Goal: Use online tool/utility: Utilize a website feature to perform a specific function

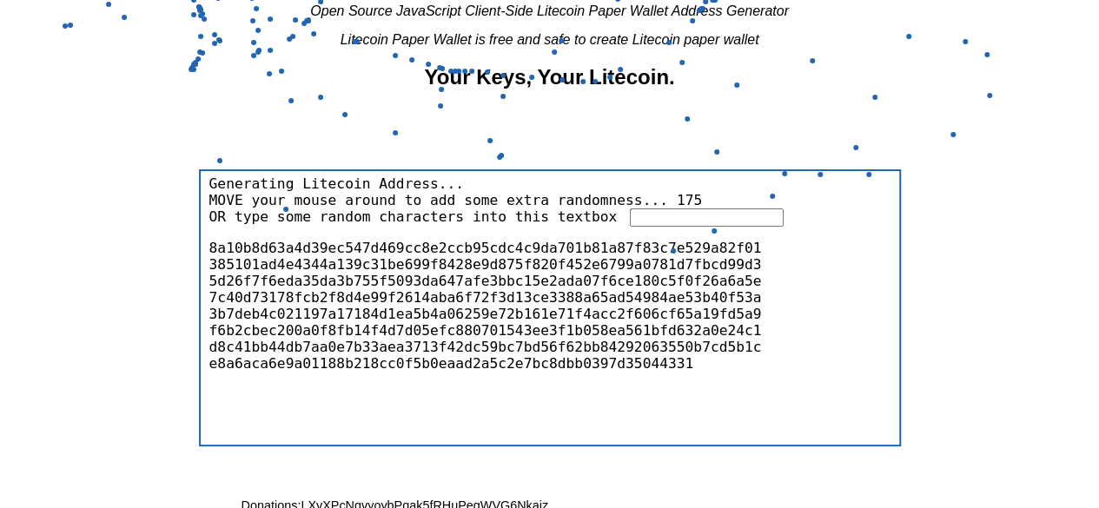
scroll to position [309, 0]
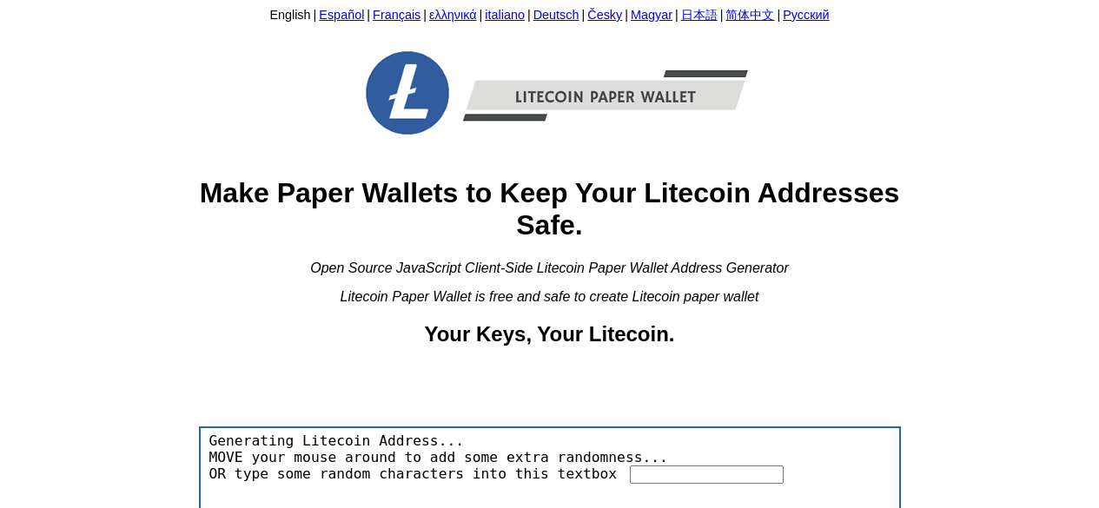
scroll to position [309, 0]
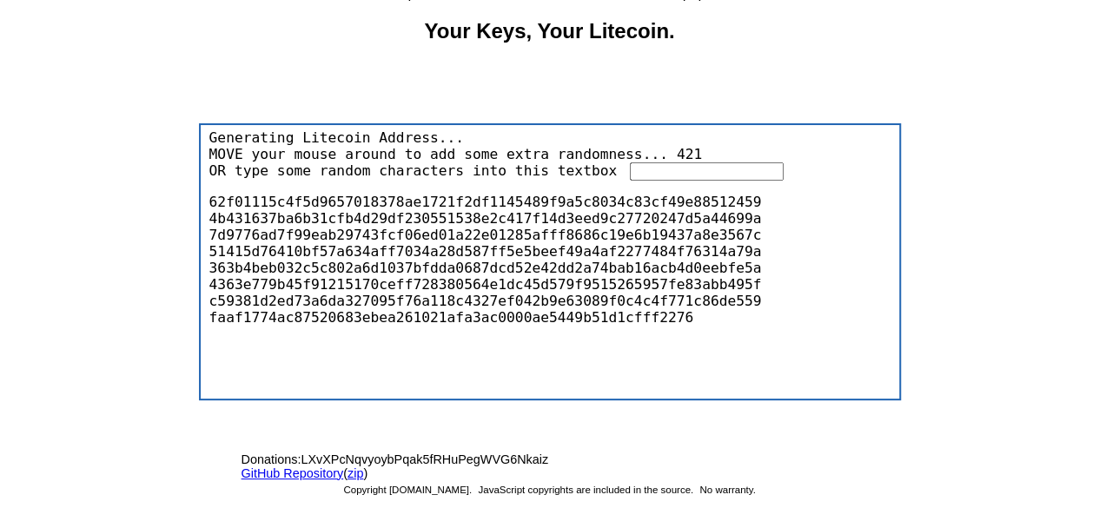
click at [615, 157] on span "MOVE your mouse around to add some extra randomness..." at bounding box center [438, 152] width 467 height 21
click at [630, 172] on input "text" at bounding box center [707, 171] width 154 height 18
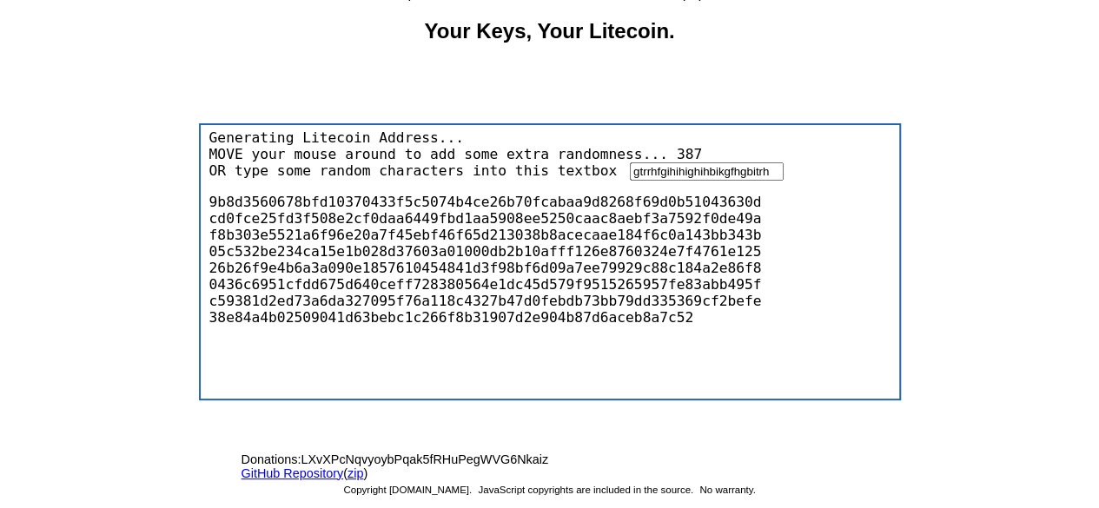
drag, startPoint x: 616, startPoint y: 172, endPoint x: 604, endPoint y: 165, distance: 14.0
click at [630, 165] on input "gtrrhfgihihighihbikgfhgbitrh" at bounding box center [707, 171] width 154 height 18
paste input "gtrrhfgihihighihbikgfhgbitrh"
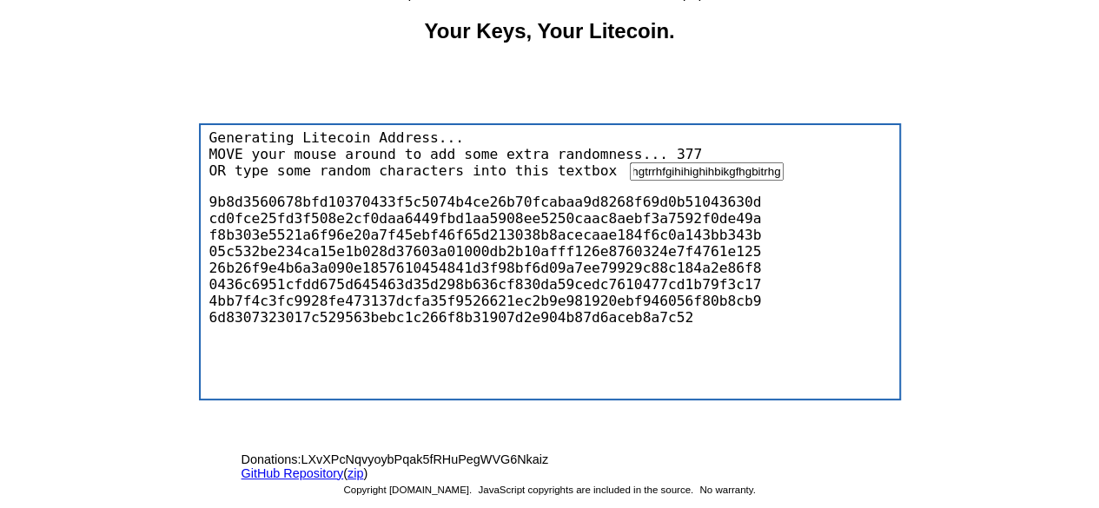
paste input "gtrrhfgihihighihbikgfhgbitrh"
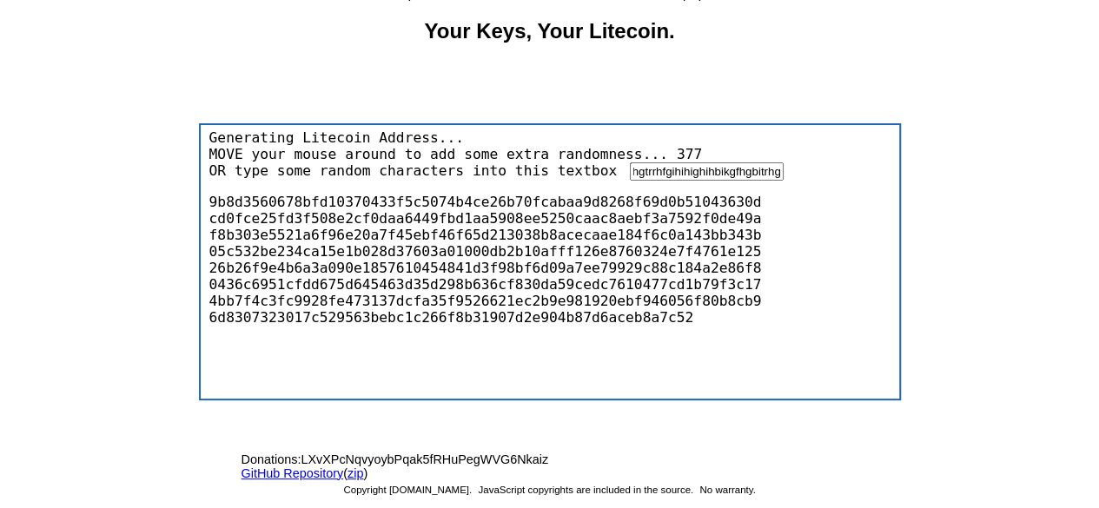
paste input "gtrrhfgihihighihbikgfhgbitrh"
paste
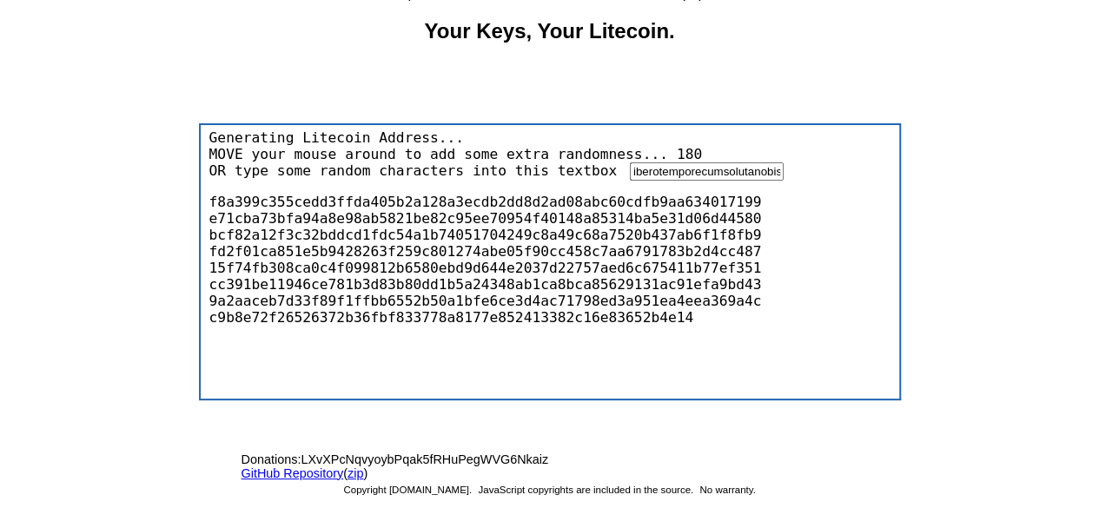
scroll to position [0, 27021]
click at [630, 165] on input "text" at bounding box center [707, 171] width 154 height 18
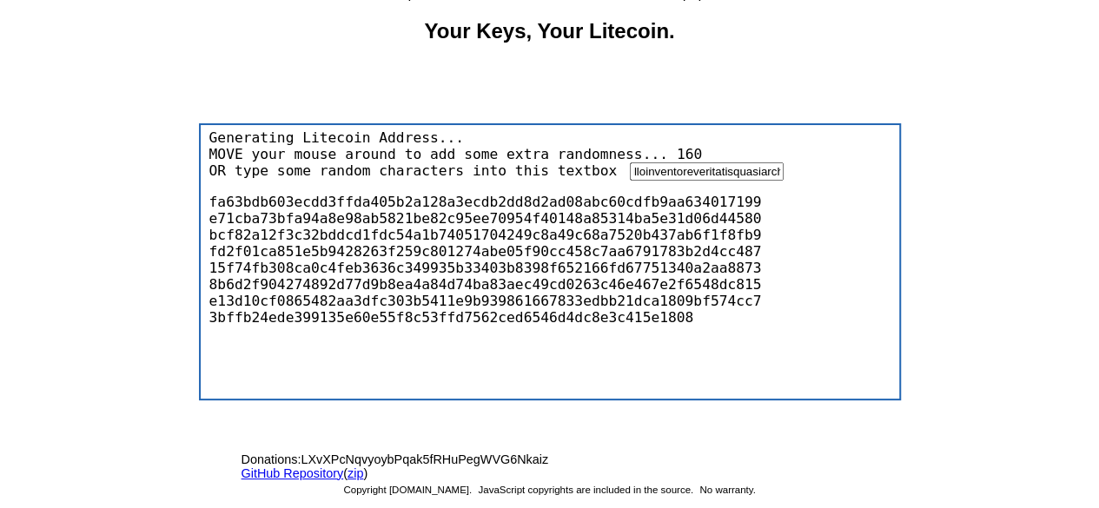
type input "gtrrhfgihihighihbikgfhgbitrhgtrrhfgihihighihbikgfhgbitrhgtrrhfgihihighihbikgfhg…"
